Goal: Register for event/course

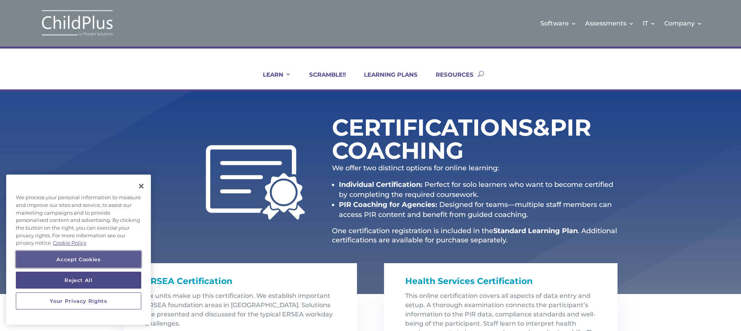
click at [87, 255] on button "Accept Cookies" at bounding box center [78, 259] width 125 height 17
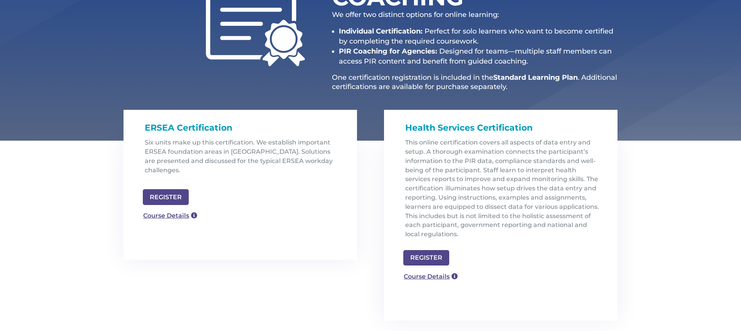
scroll to position [154, 0]
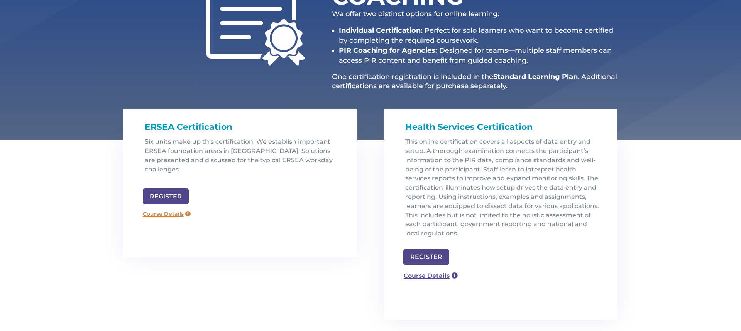
click at [169, 208] on link "Course Details" at bounding box center [167, 214] width 56 height 12
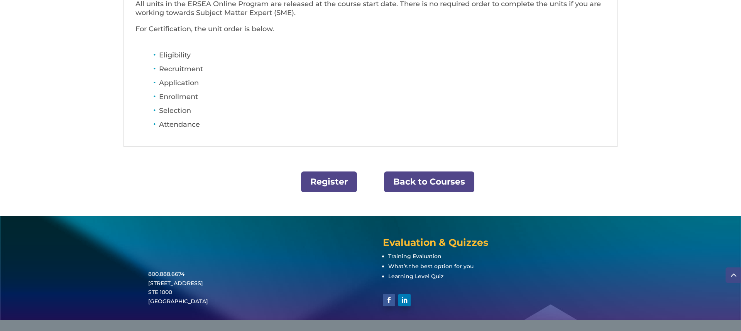
scroll to position [364, 0]
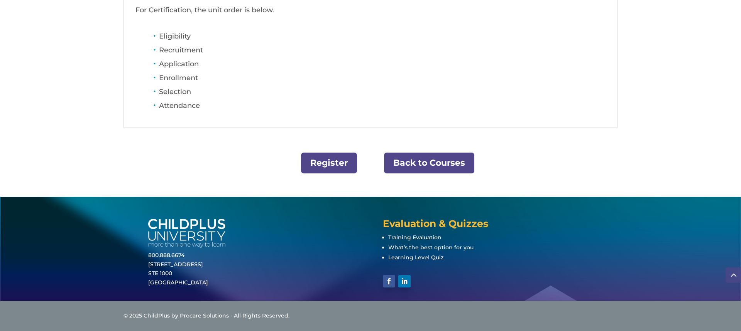
click at [427, 160] on link "Back to Courses" at bounding box center [429, 163] width 90 height 21
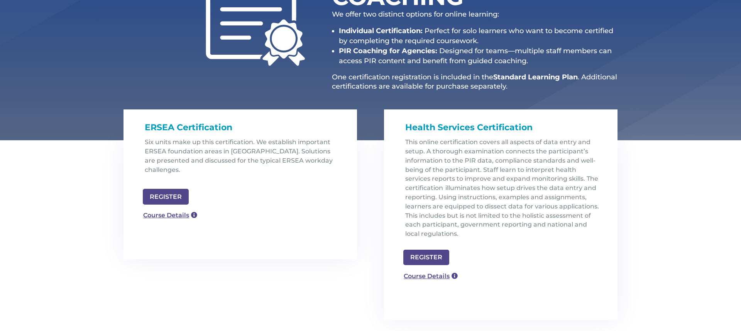
scroll to position [154, 0]
click at [154, 189] on link "REGISTER" at bounding box center [162, 196] width 39 height 14
